Goal: Task Accomplishment & Management: Complete application form

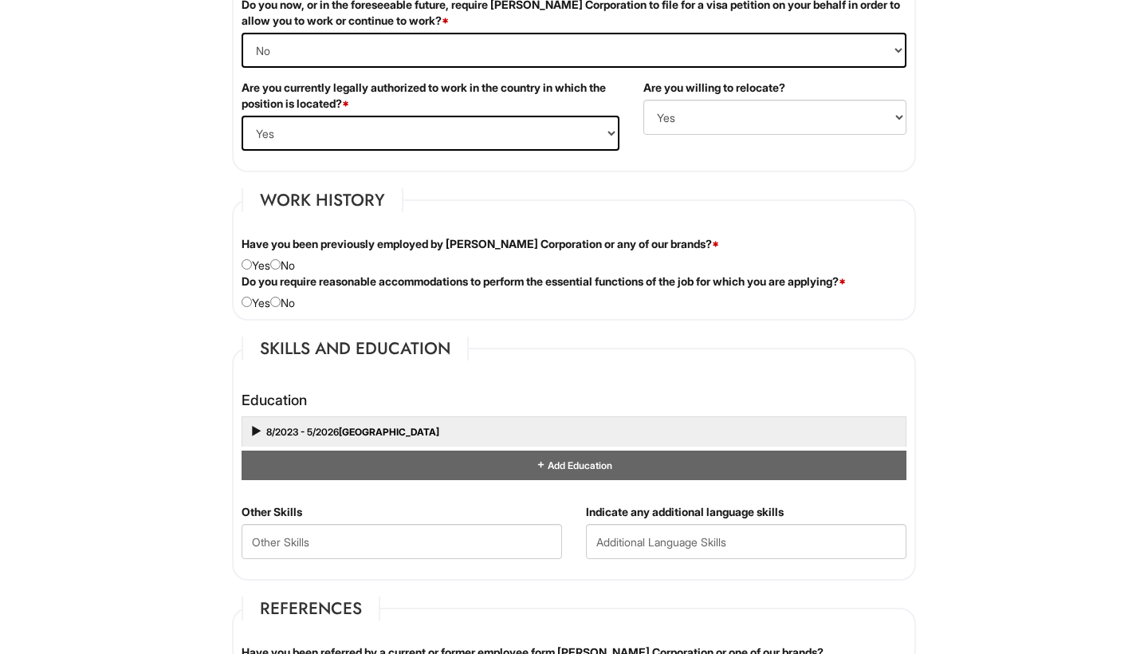
scroll to position [1357, 0]
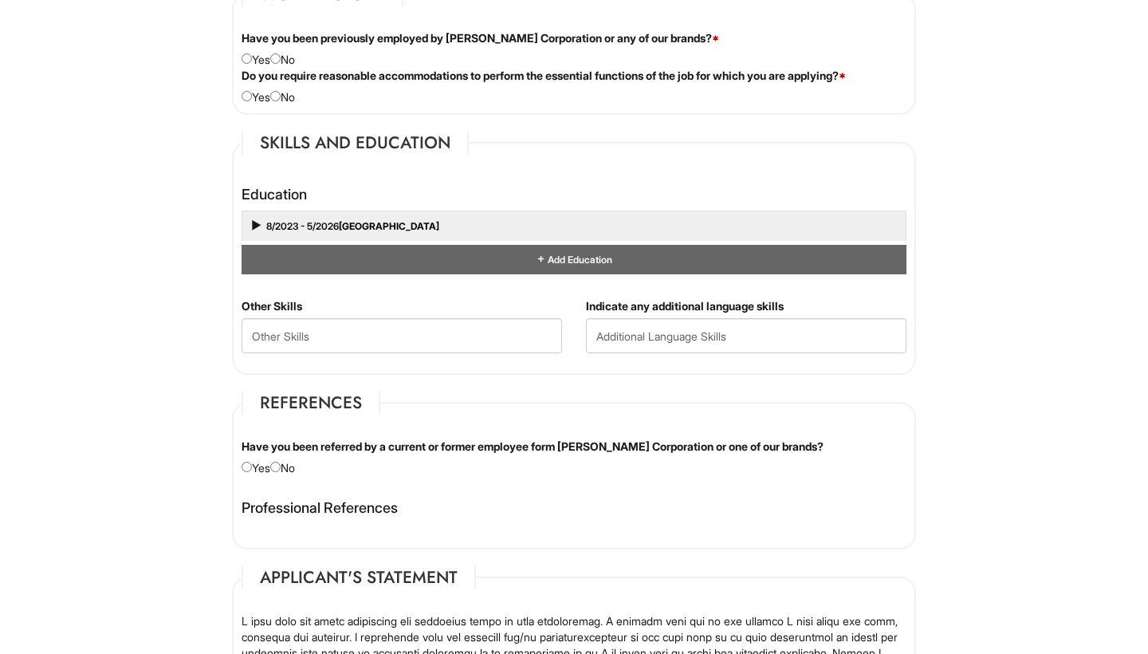
click at [281, 462] on input "radio" at bounding box center [275, 467] width 10 height 10
radio input "true"
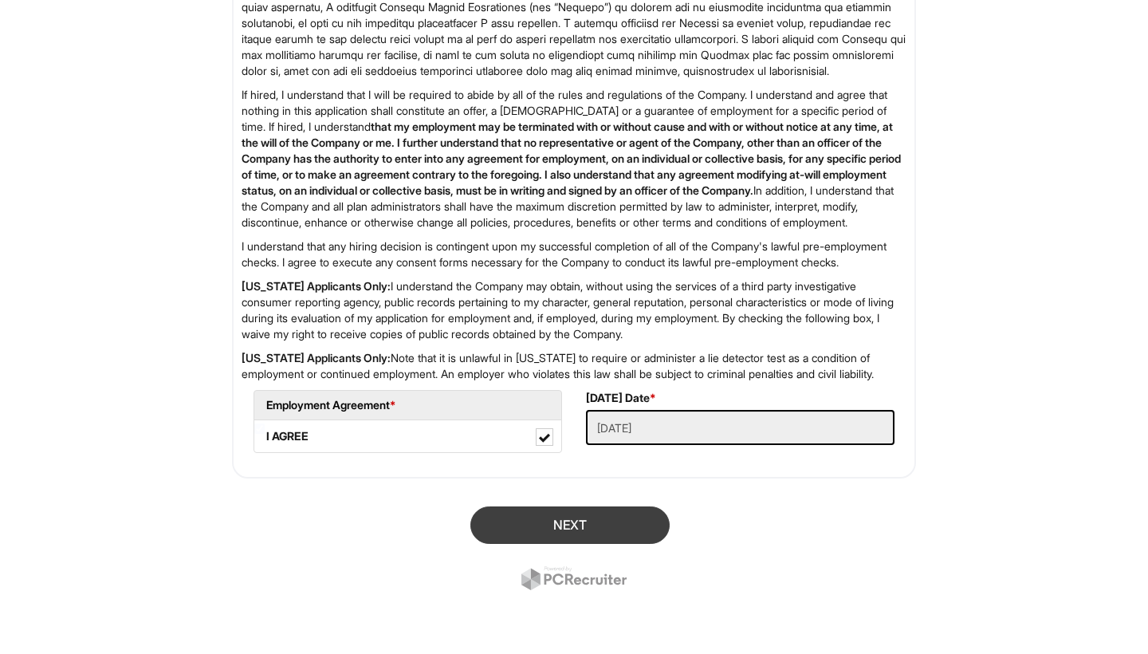
scroll to position [2075, 0]
click at [611, 526] on button "Next" at bounding box center [570, 524] width 199 height 37
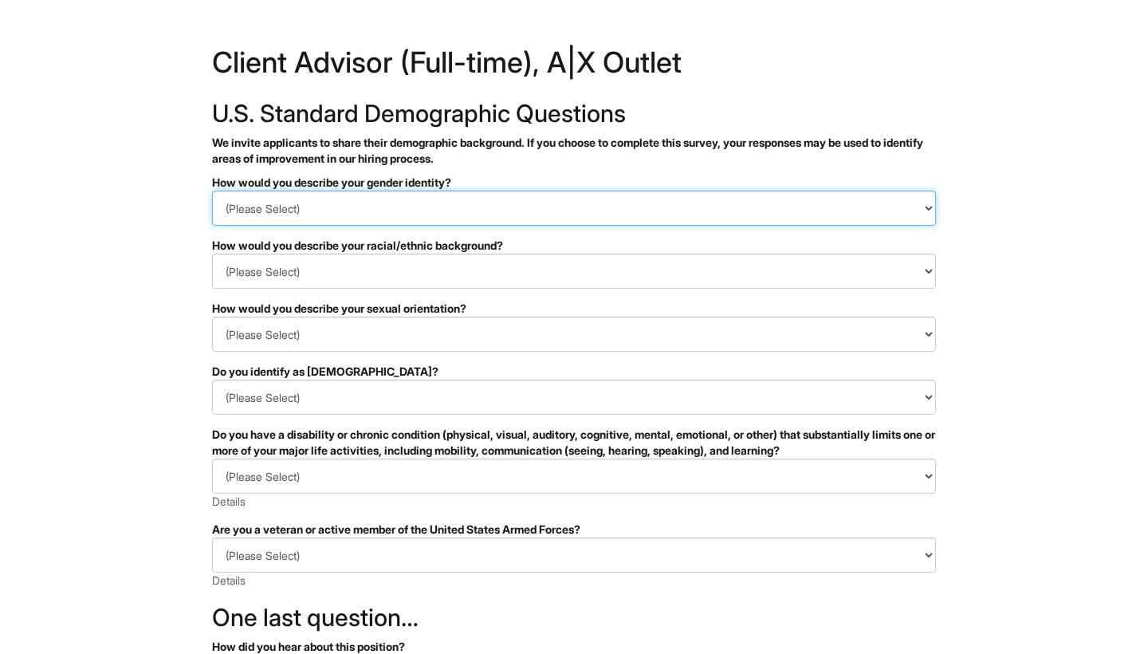
select select "Man"
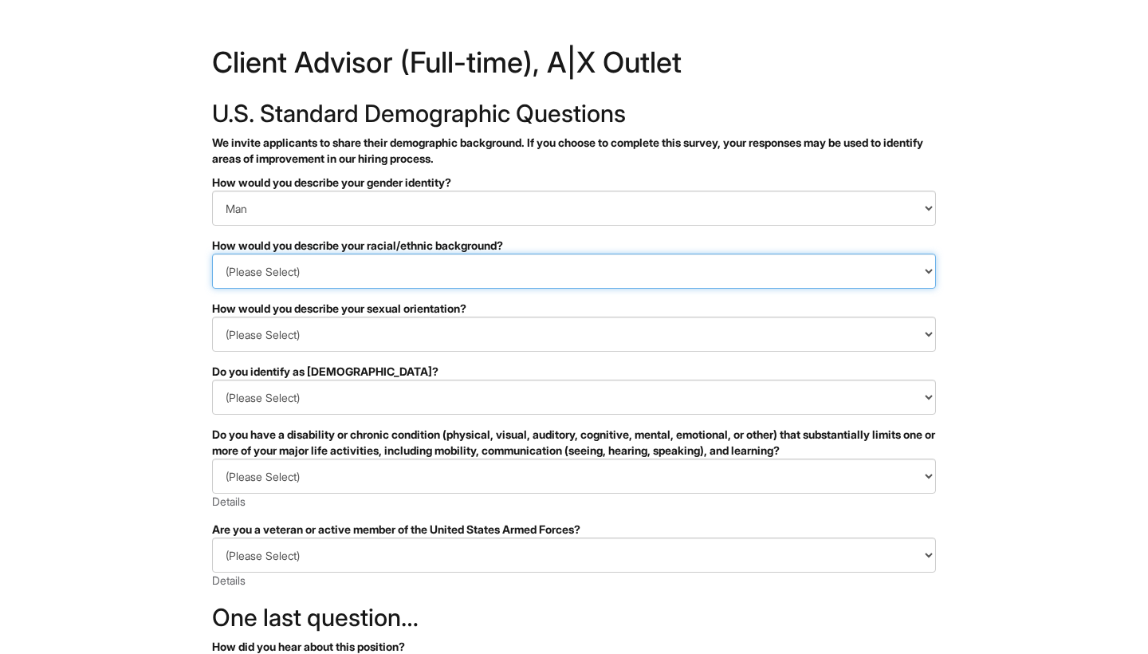
select select "Black or of [DEMOGRAPHIC_DATA] descent"
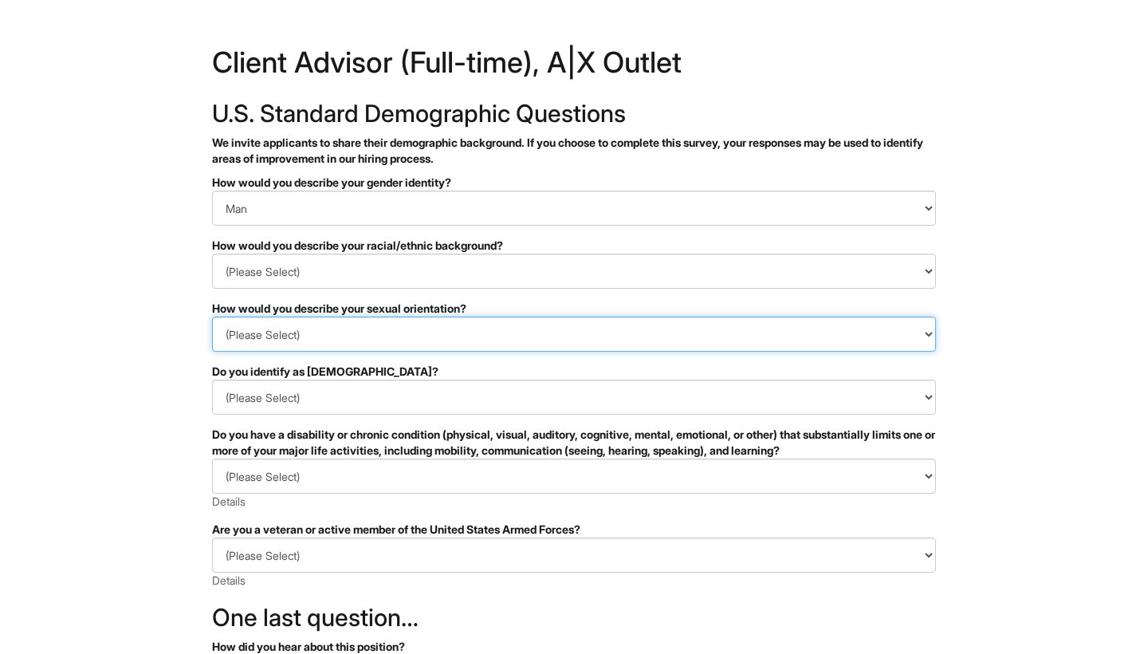
select select "[DEMOGRAPHIC_DATA]"
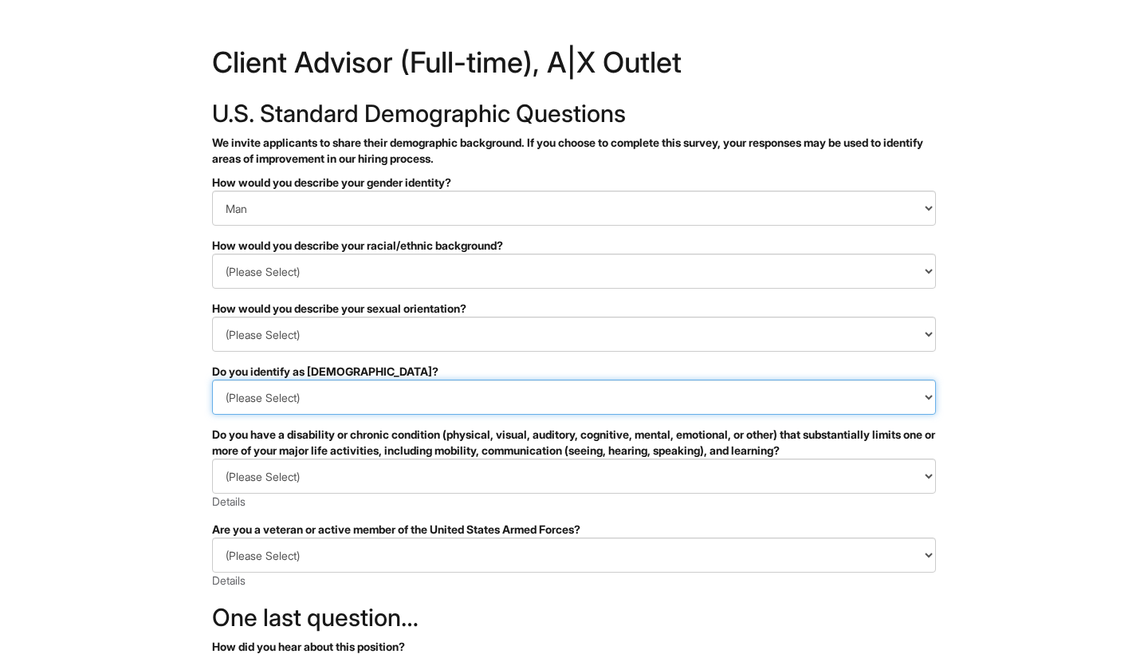
select select "No"
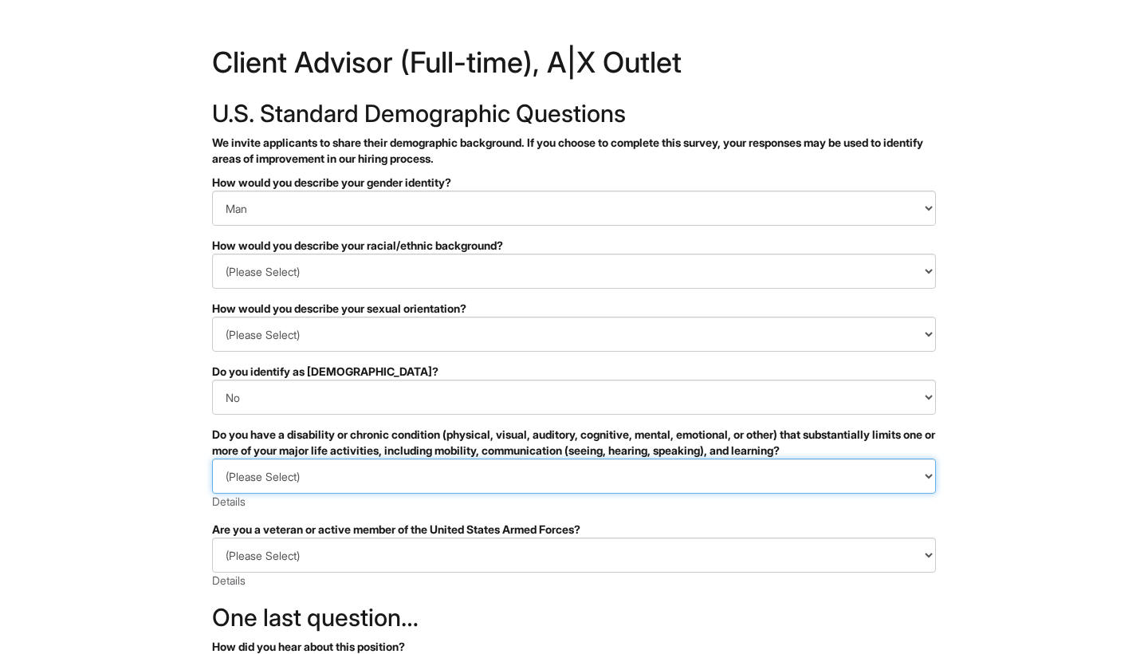
select select "NO, I DON'T HAVE A DISABILITY"
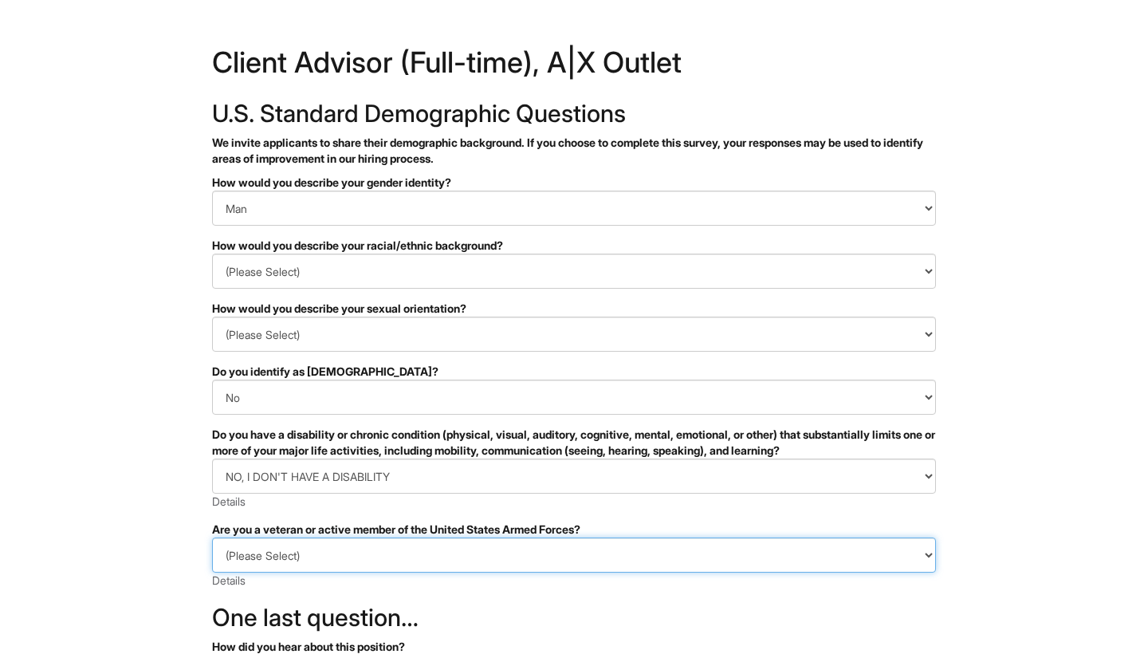
select select "I AM NOT A PROTECTED VETERAN"
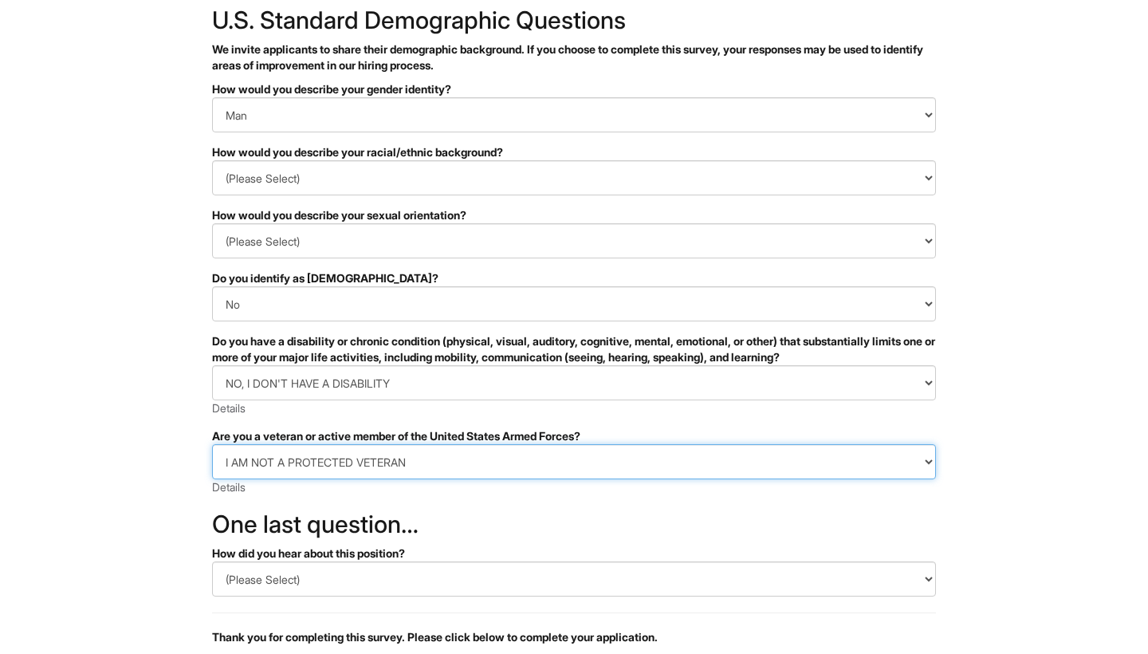
scroll to position [96, 0]
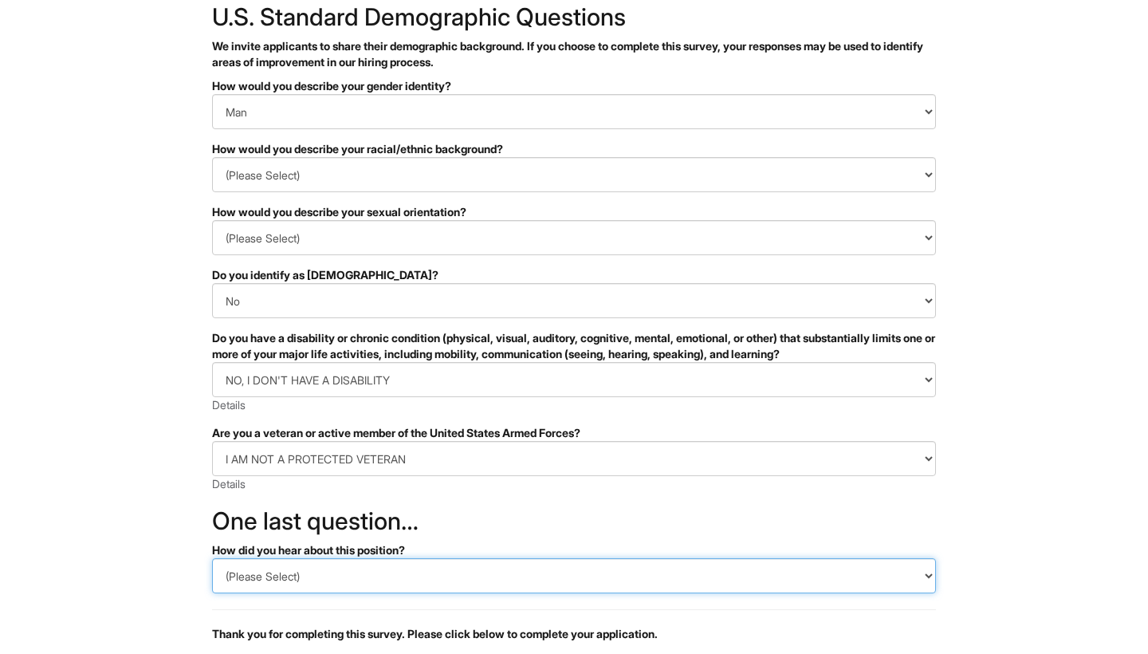
select select "LinkedIn"
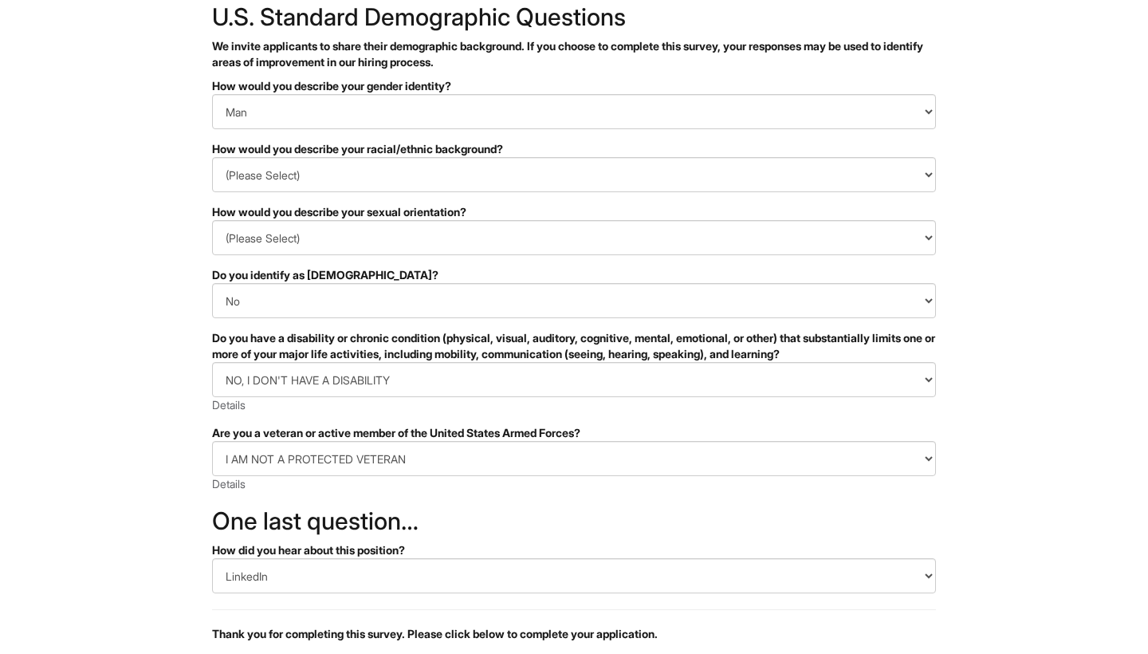
click at [367, 494] on form "PLEASE COMPLETE ALL REQUIRED FIELDS How would you describe your gender identity…" at bounding box center [574, 419] width 724 height 683
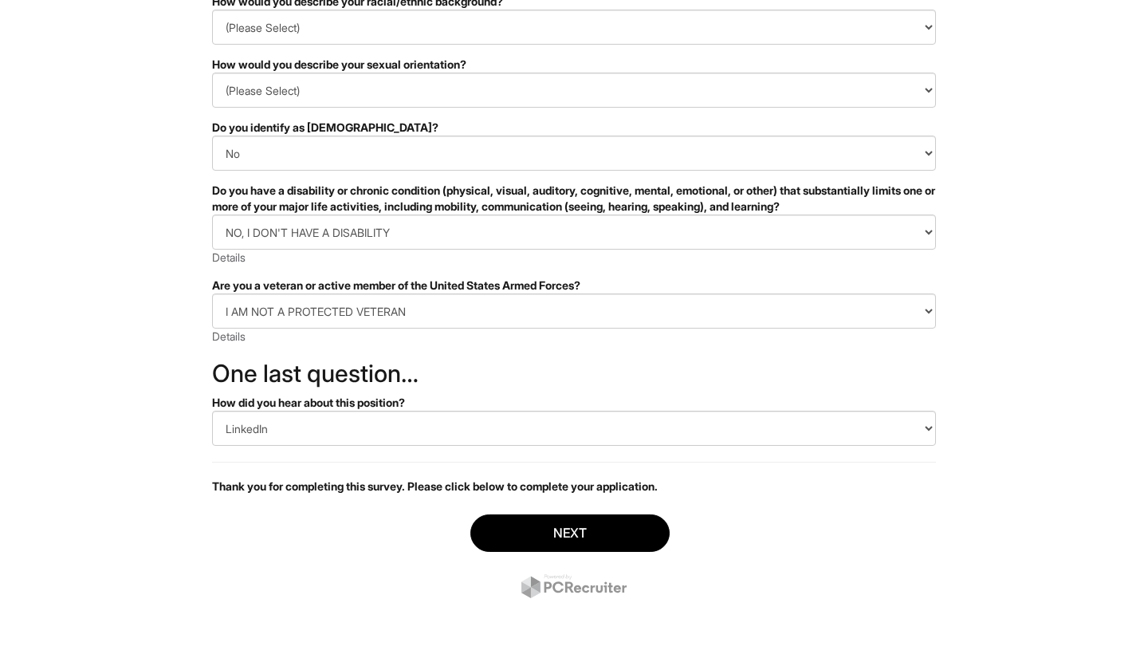
scroll to position [244, 0]
click at [558, 526] on button "Next" at bounding box center [570, 532] width 199 height 37
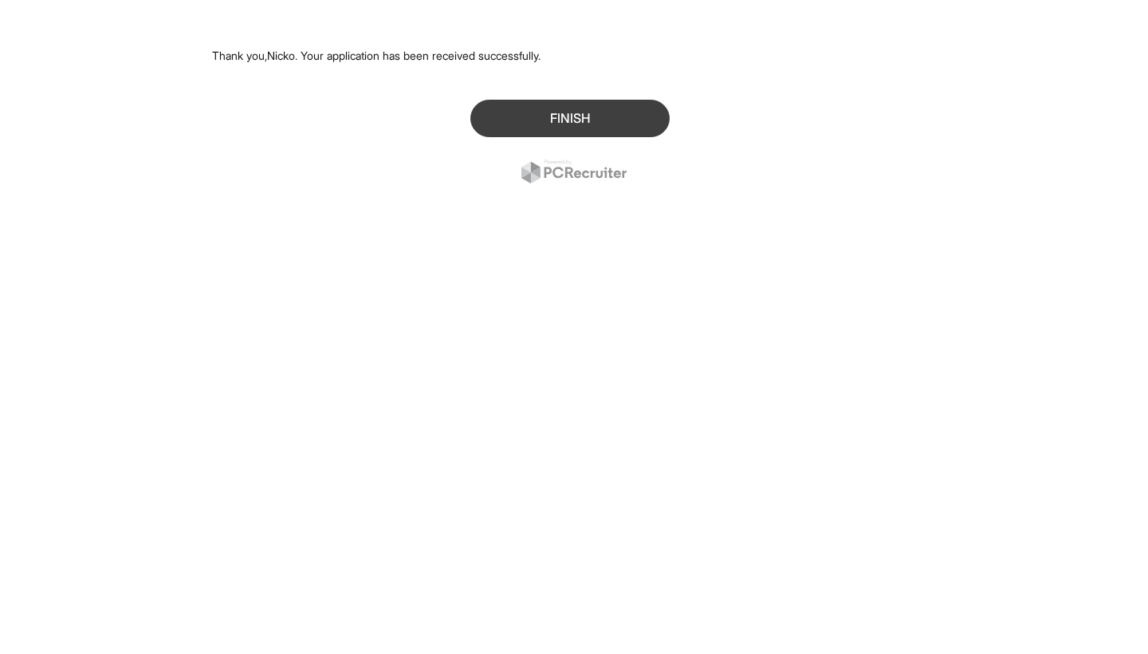
click at [510, 123] on button "Finish" at bounding box center [570, 118] width 199 height 37
